Goal: Task Accomplishment & Management: Manage account settings

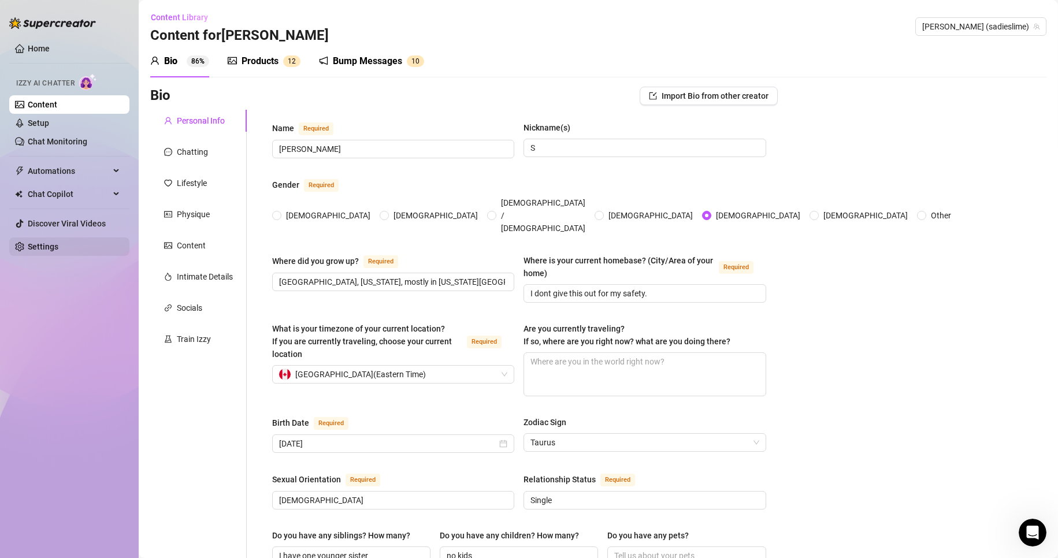
click at [58, 242] on link "Settings" at bounding box center [43, 246] width 31 height 9
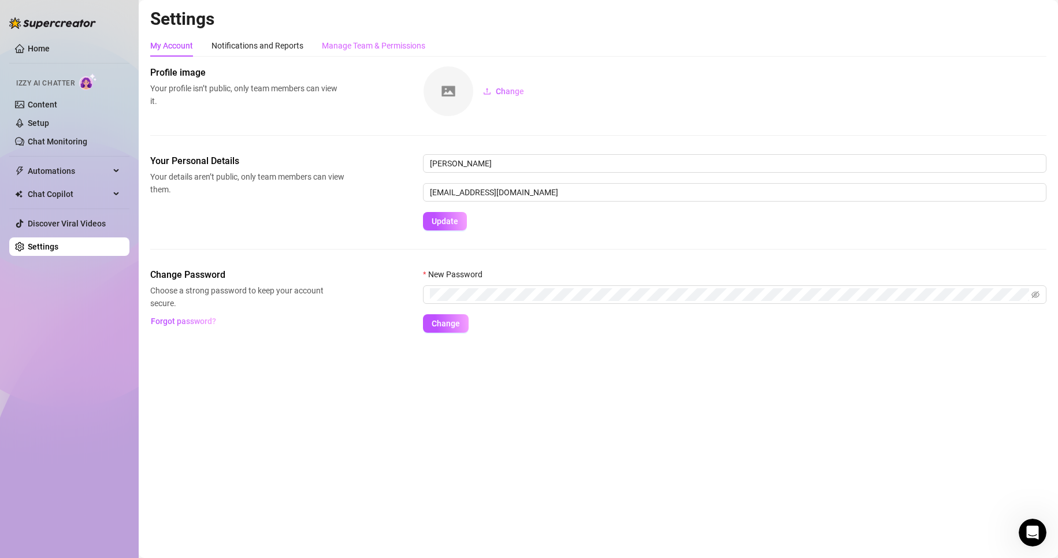
click at [350, 39] on div "Manage Team & Permissions" at bounding box center [373, 46] width 103 height 22
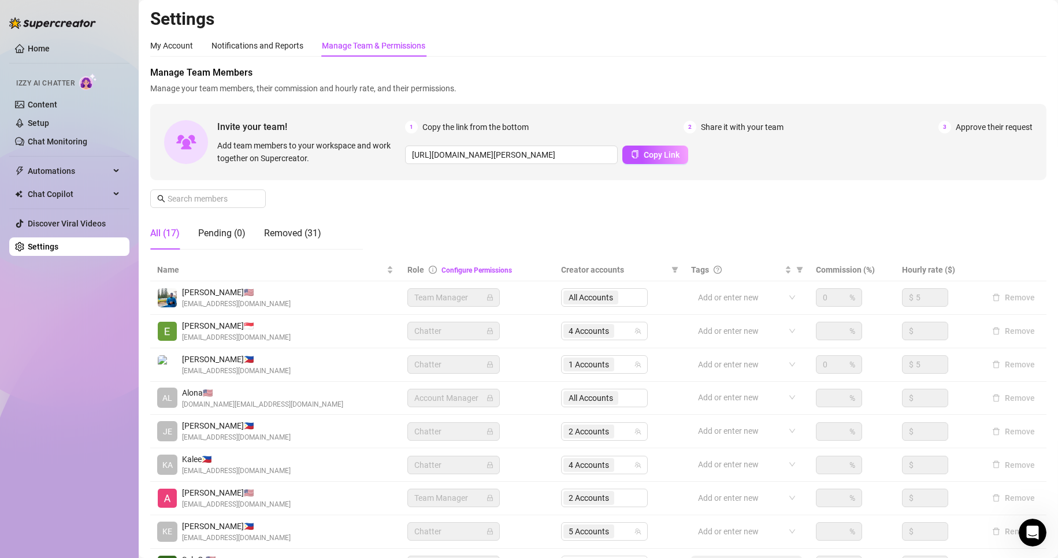
scroll to position [138, 0]
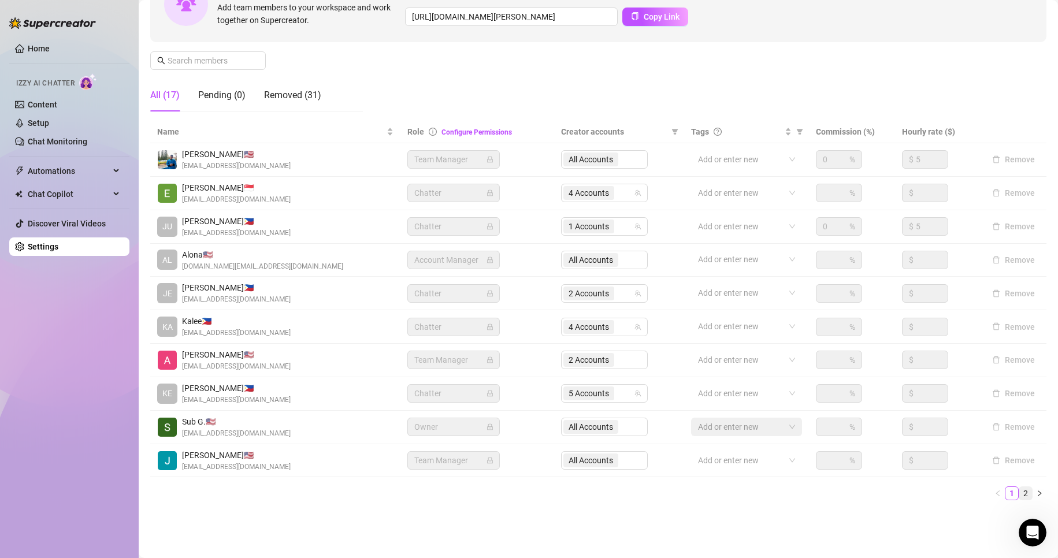
click at [1019, 489] on link "2" at bounding box center [1025, 493] width 13 height 13
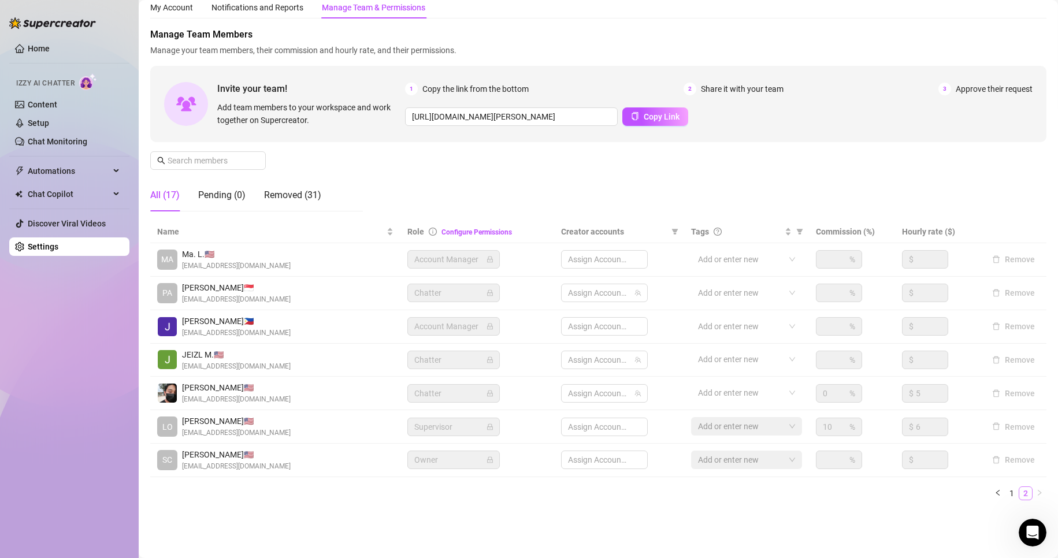
scroll to position [38, 0]
click at [590, 355] on span "3 Accounts" at bounding box center [589, 360] width 40 height 13
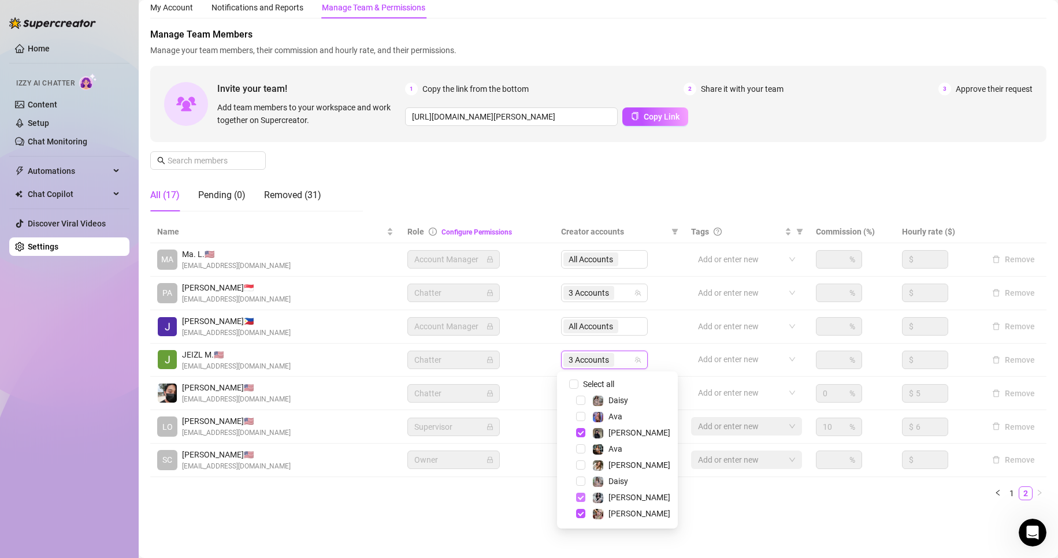
click at [582, 496] on span "Select tree node" at bounding box center [580, 497] width 9 height 9
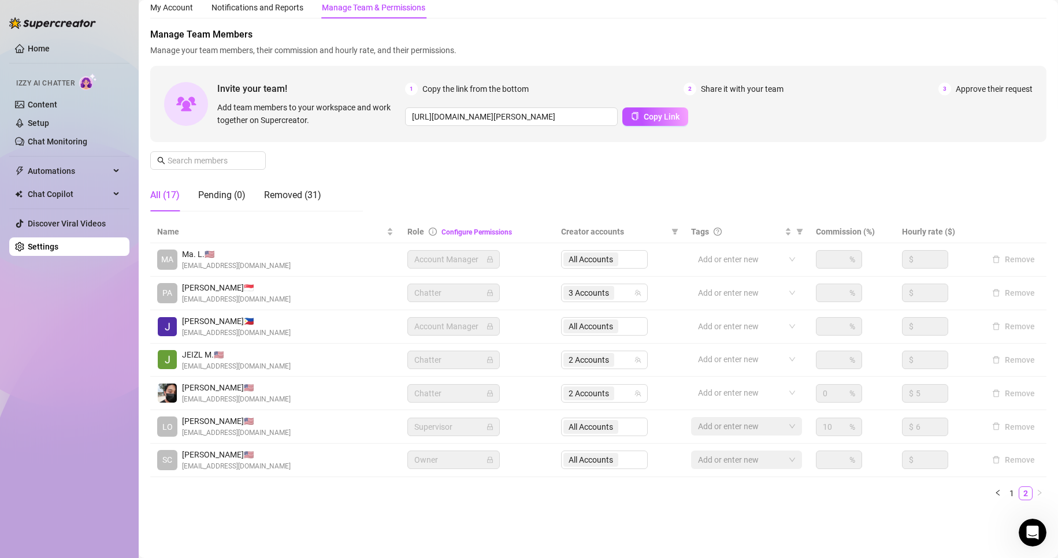
click at [465, 503] on div "Name Role Configure Permissions Creator accounts Tags Commission (%) Hourly rat…" at bounding box center [598, 365] width 896 height 289
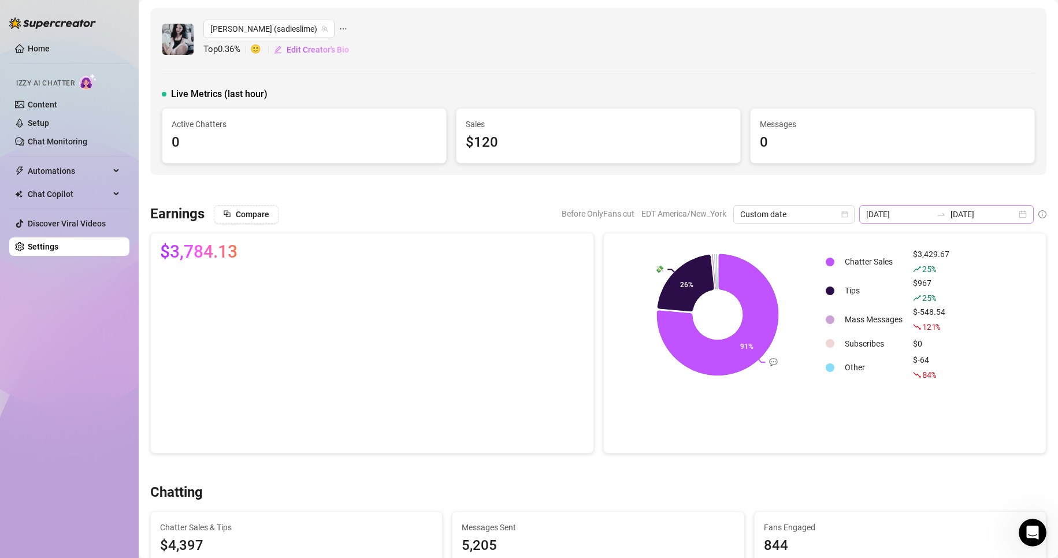
click at [1006, 221] on div "[DATE] [DATE]" at bounding box center [946, 214] width 175 height 18
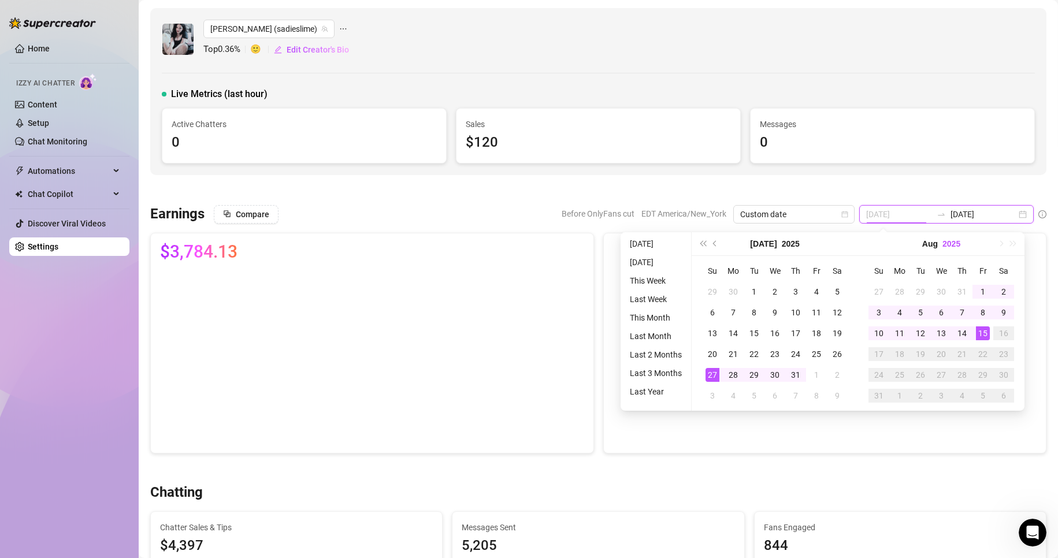
type input "[DATE]"
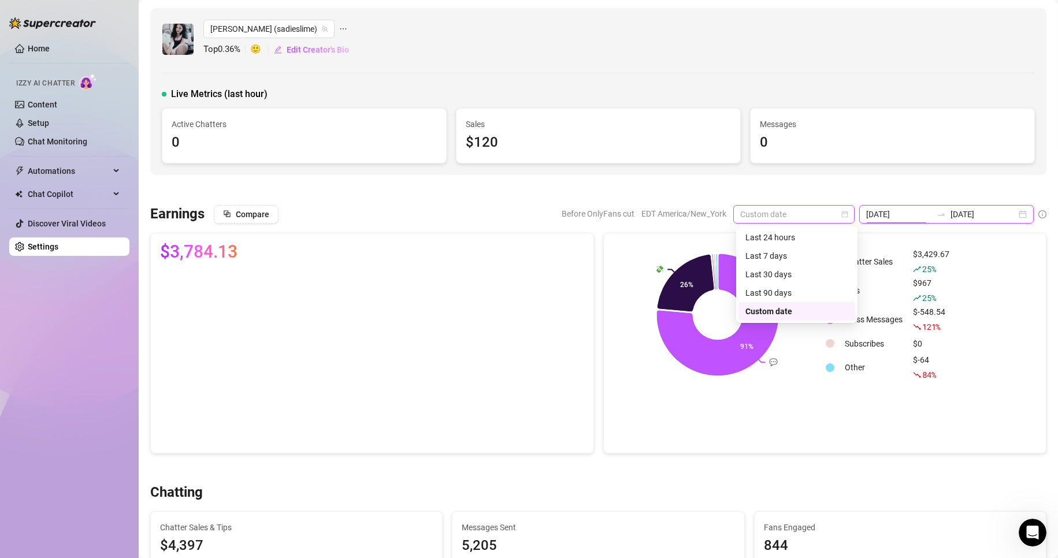
click at [806, 216] on span "Custom date" at bounding box center [793, 214] width 107 height 17
click at [788, 238] on div "Last 24 hours" at bounding box center [796, 237] width 103 height 13
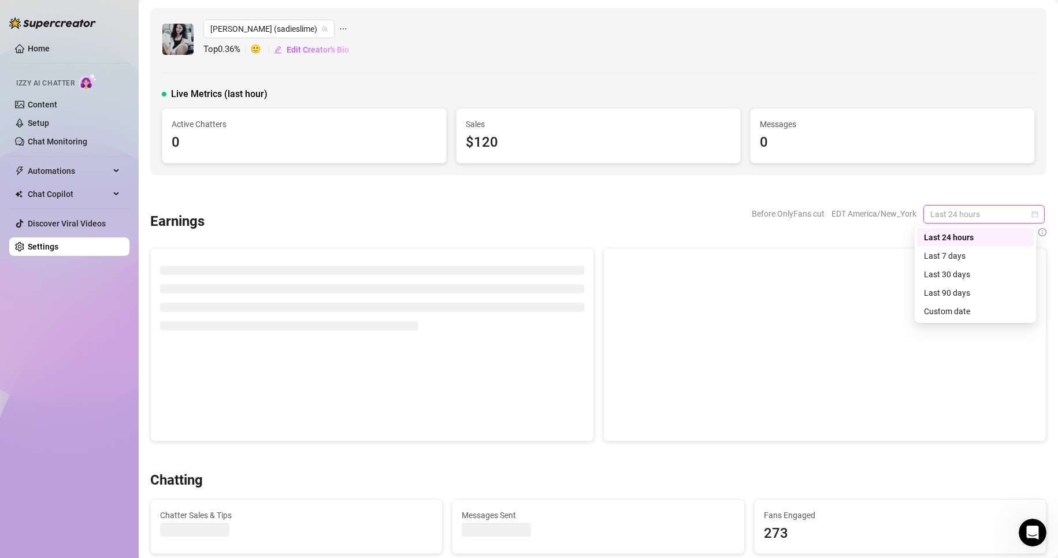
click at [971, 215] on span "Last 24 hours" at bounding box center [983, 214] width 107 height 17
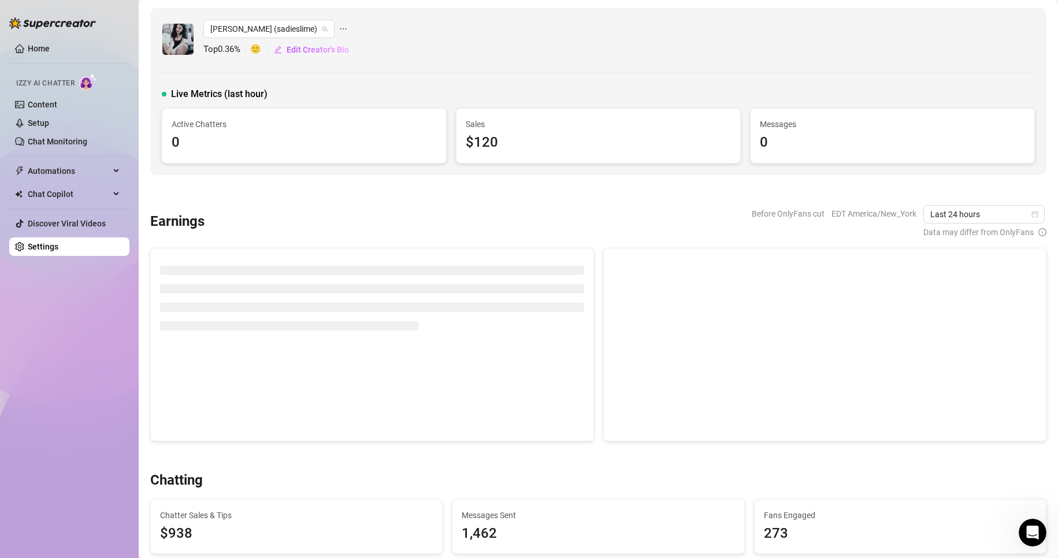
click at [886, 227] on div "Before OnlyFans cut EDT America/New_York Last 24 hours Data may differ from Onl…" at bounding box center [899, 222] width 295 height 34
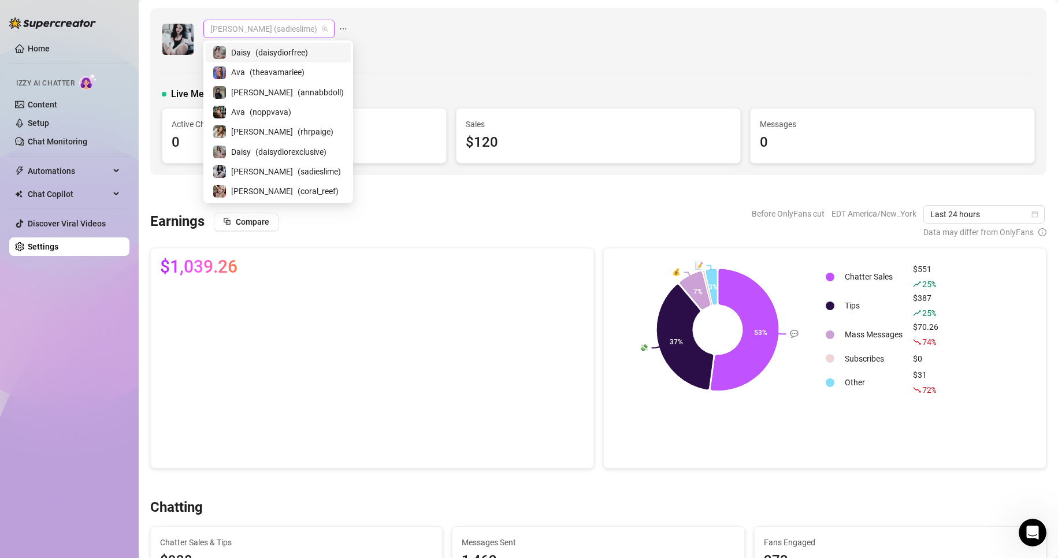
click at [248, 32] on span "[PERSON_NAME] (sadieslime)" at bounding box center [268, 28] width 117 height 17
click at [254, 192] on div "[PERSON_NAME] ( coral_reef )" at bounding box center [278, 191] width 131 height 14
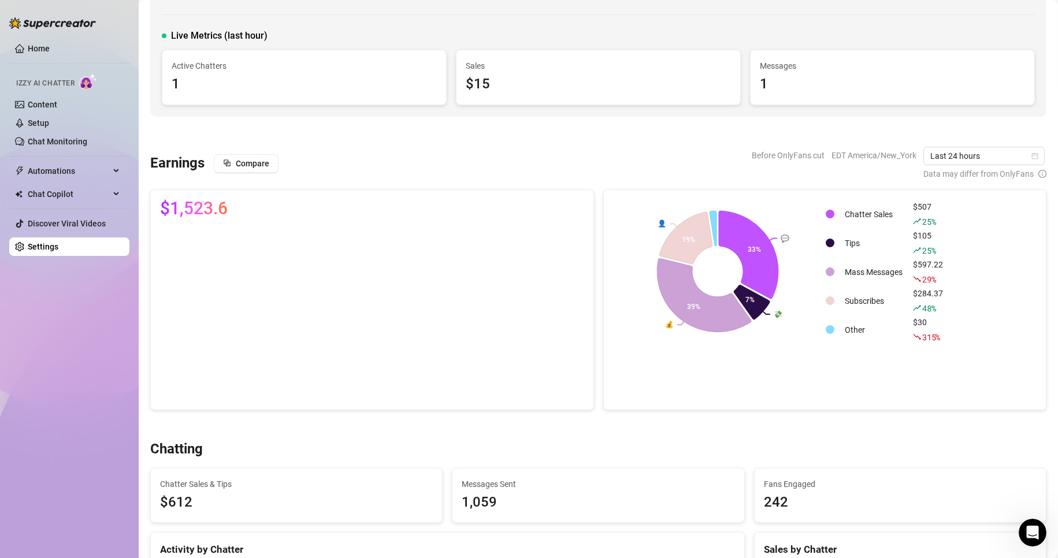
scroll to position [44, 0]
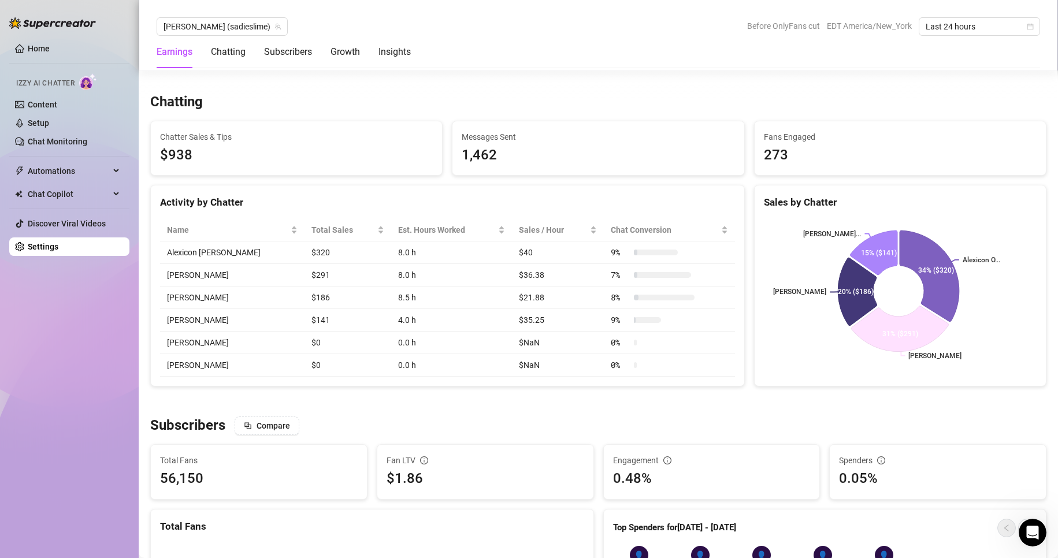
scroll to position [407, 0]
